Goal: Task Accomplishment & Management: Manage account settings

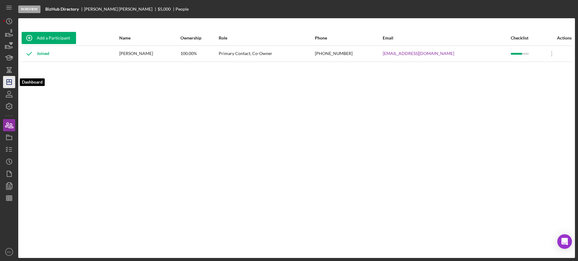
click at [8, 84] on polygon "button" at bounding box center [9, 82] width 5 height 5
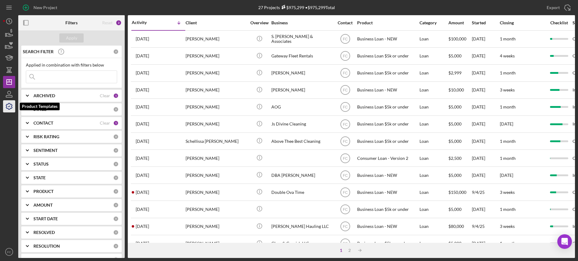
click at [7, 107] on icon "button" at bounding box center [9, 106] width 6 height 6
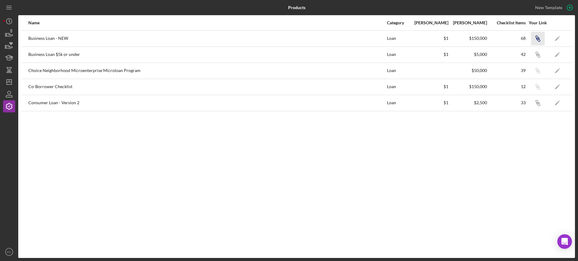
click at [538, 41] on icon "Icon/Link" at bounding box center [537, 39] width 14 height 14
click at [11, 84] on icon "Icon/Dashboard" at bounding box center [9, 81] width 15 height 15
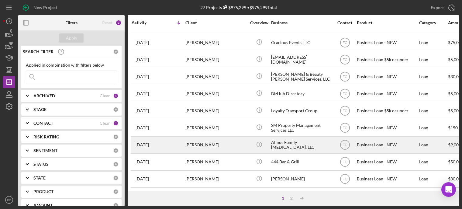
scroll to position [243, 0]
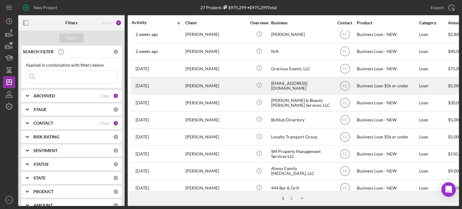
click at [168, 84] on div "[DATE] [PERSON_NAME]" at bounding box center [158, 86] width 53 height 16
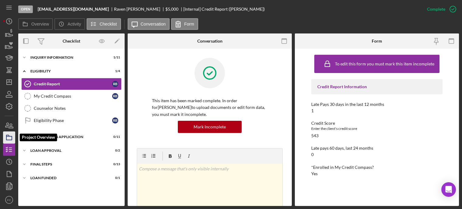
click at [7, 135] on polygon "button" at bounding box center [7, 135] width 3 height 1
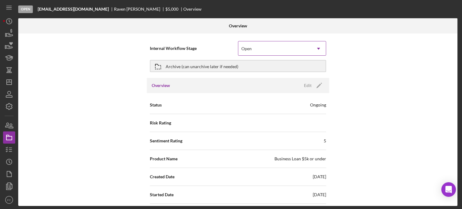
click at [256, 48] on div "Open" at bounding box center [274, 49] width 73 height 14
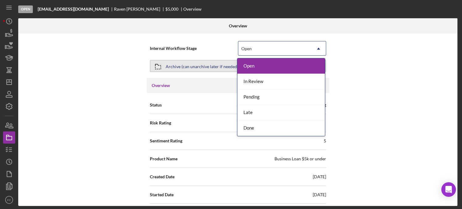
click at [188, 65] on div "Archive (can unarchive later if needed)" at bounding box center [202, 65] width 73 height 11
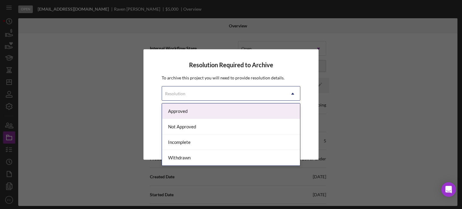
click at [176, 91] on div "Resolution" at bounding box center [175, 93] width 20 height 5
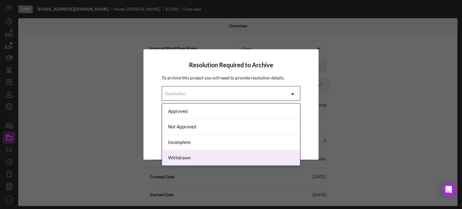
click at [174, 160] on div "Withdrawn" at bounding box center [231, 158] width 138 height 16
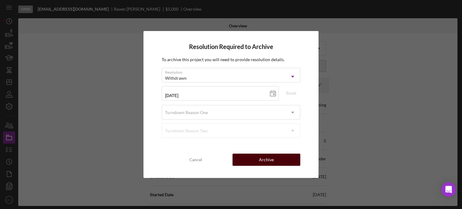
click at [235, 159] on button "Archive" at bounding box center [267, 159] width 68 height 12
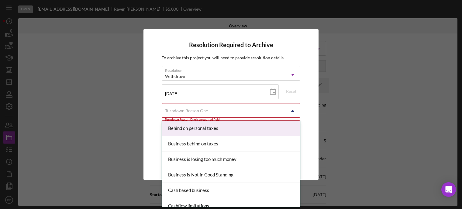
click at [190, 111] on div "Turndown Reason One" at bounding box center [186, 110] width 43 height 5
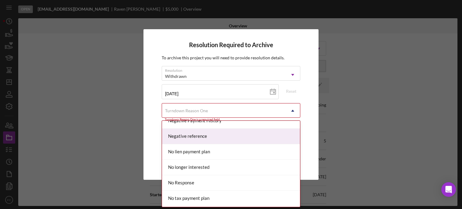
scroll to position [426, 0]
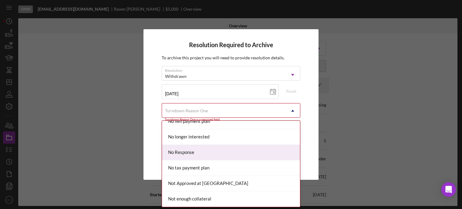
click at [173, 149] on div "No Response" at bounding box center [231, 153] width 138 height 16
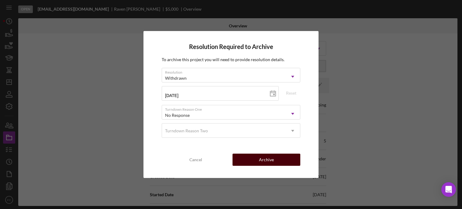
click at [237, 158] on button "Archive" at bounding box center [267, 159] width 68 height 12
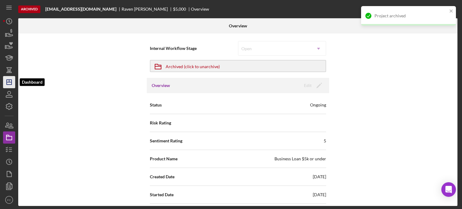
click at [11, 84] on polygon "button" at bounding box center [9, 82] width 5 height 5
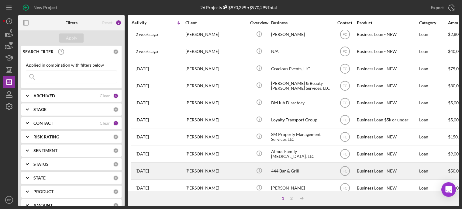
scroll to position [274, 0]
